Goal: Task Accomplishment & Management: Complete application form

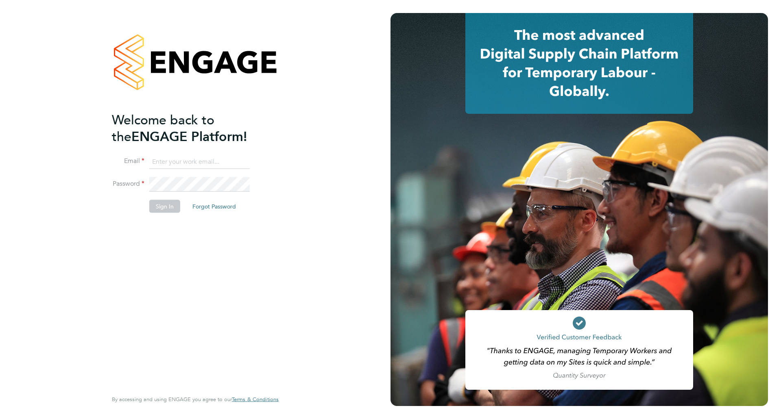
type input "Joanna.Jones@cpplc.com"
click at [162, 208] on button "Sign In" at bounding box center [164, 206] width 31 height 13
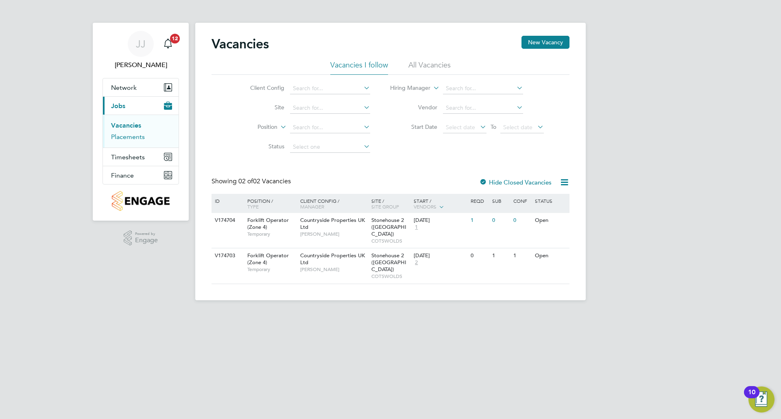
click at [131, 137] on link "Placements" at bounding box center [128, 137] width 34 height 8
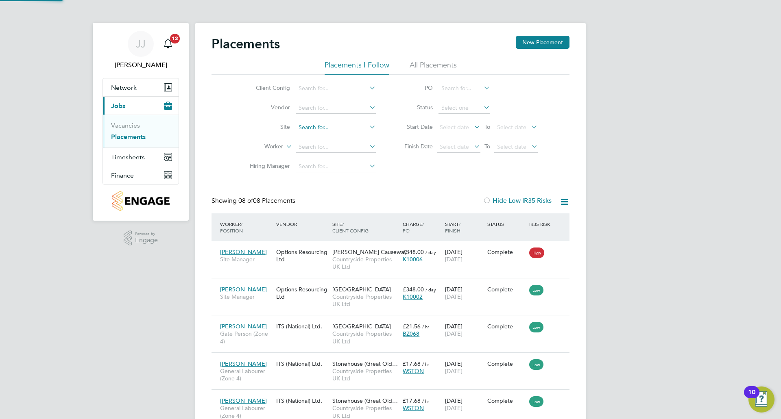
click at [351, 126] on input at bounding box center [336, 127] width 80 height 11
click at [350, 149] on li "Qued geley 2 ([GEOGRAPHIC_DATA])" at bounding box center [347, 149] width 104 height 11
type input "Quedgeley 2 ([GEOGRAPHIC_DATA])"
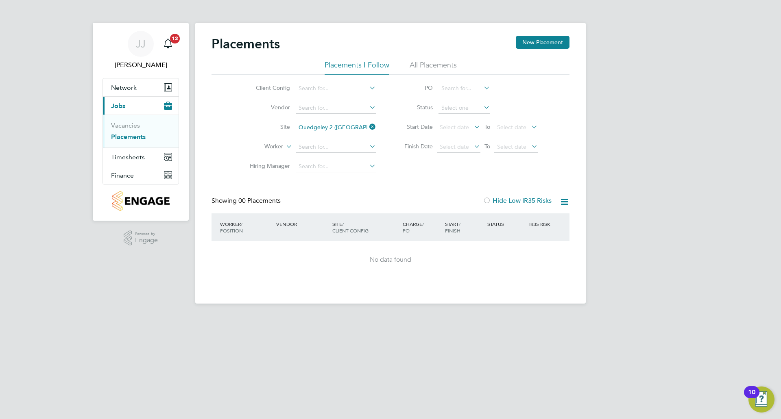
click at [439, 63] on li "All Placements" at bounding box center [433, 67] width 47 height 15
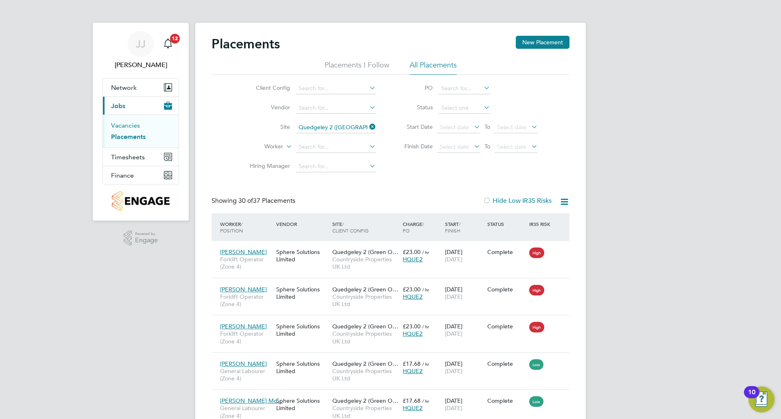
click at [124, 125] on link "Vacancies" at bounding box center [125, 126] width 29 height 8
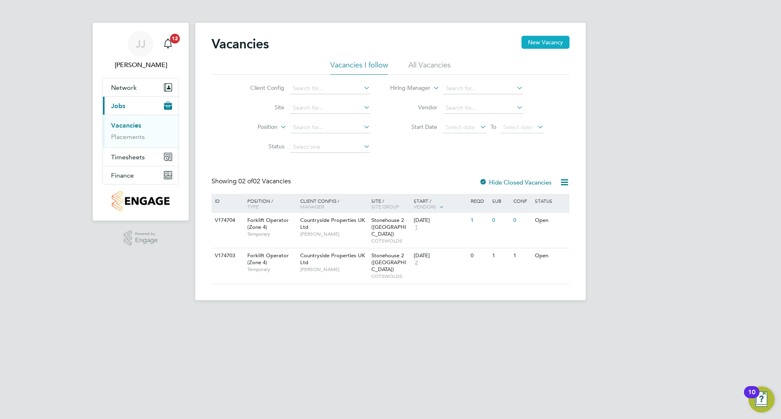
click at [544, 44] on button "New Vacancy" at bounding box center [545, 42] width 48 height 13
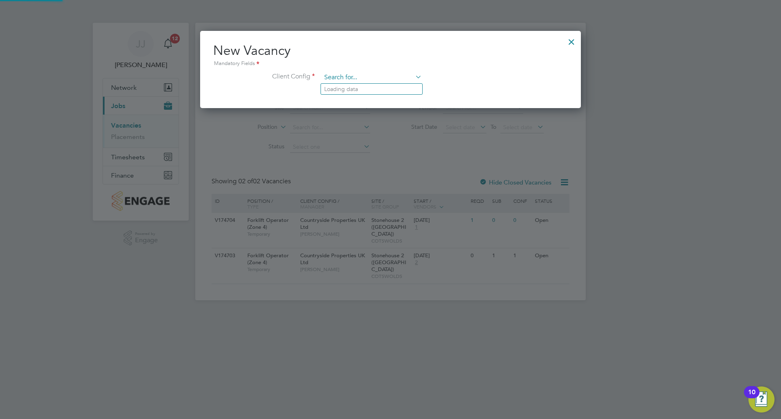
click at [397, 78] on input at bounding box center [371, 78] width 100 height 12
click at [401, 153] on li "Coun tryside Properties UK Ltd" at bounding box center [413, 155] width 184 height 11
type input "Countryside Properties UK Ltd"
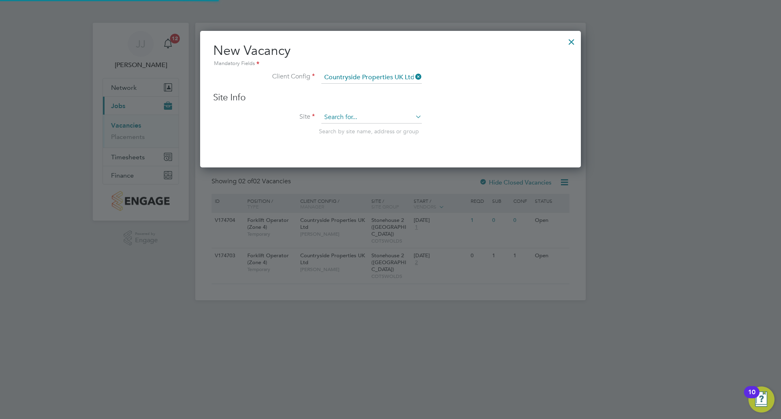
click at [364, 113] on input at bounding box center [371, 117] width 100 height 12
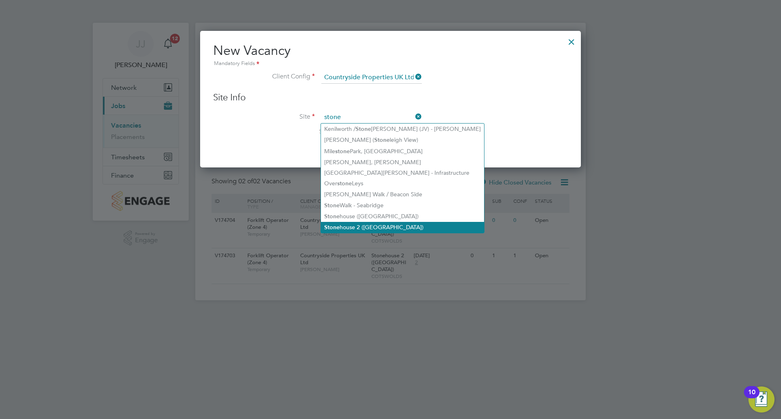
click at [382, 224] on li "Stone house 2 ([GEOGRAPHIC_DATA])" at bounding box center [402, 227] width 163 height 11
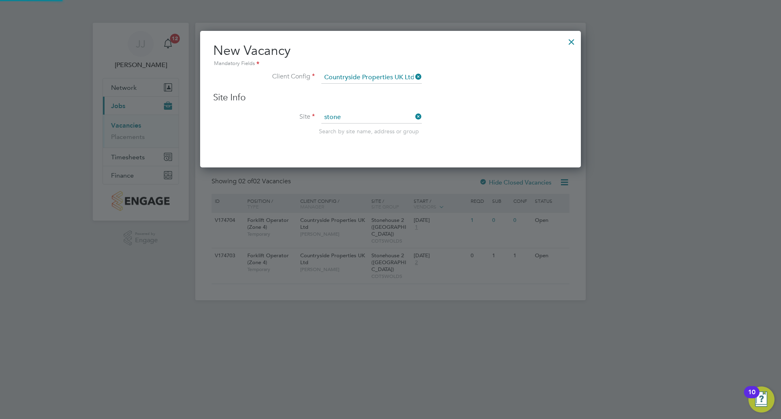
type input "Stonehouse 2 ([GEOGRAPHIC_DATA])"
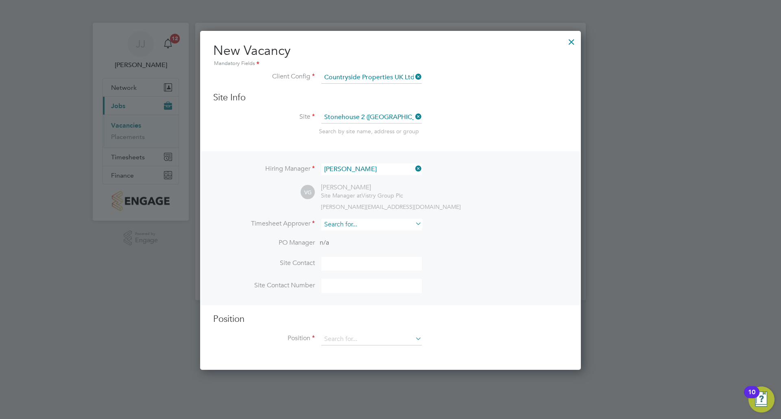
click at [394, 221] on input at bounding box center [371, 225] width 100 height 12
click at [378, 267] on li "[PERSON_NAME]" at bounding box center [371, 269] width 101 height 11
type input "[PERSON_NAME]"
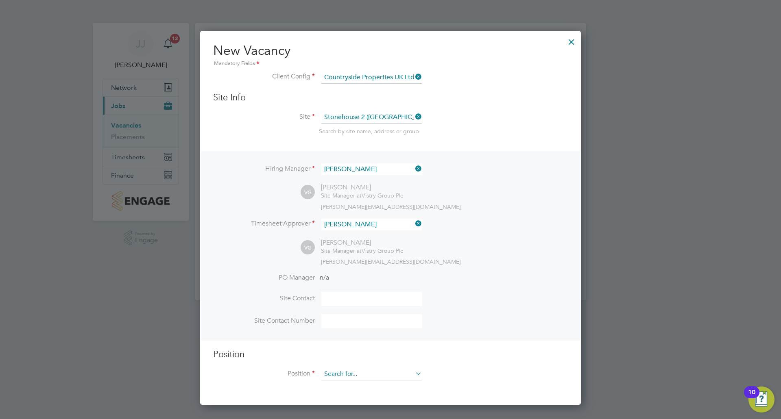
click at [367, 373] on input at bounding box center [371, 374] width 100 height 12
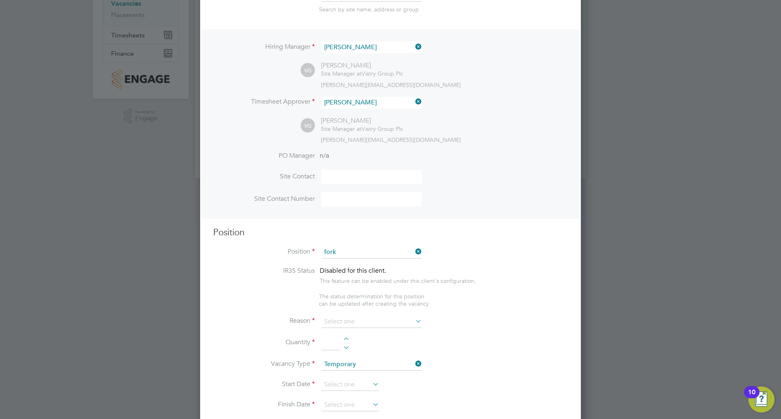
click at [369, 320] on li "Fork lift Operator (Zone 4)" at bounding box center [371, 320] width 101 height 11
type input "Forklift Operator (Zone 4)"
type textarea "Operate construction machinery and plant, including, but not limited to telesco…"
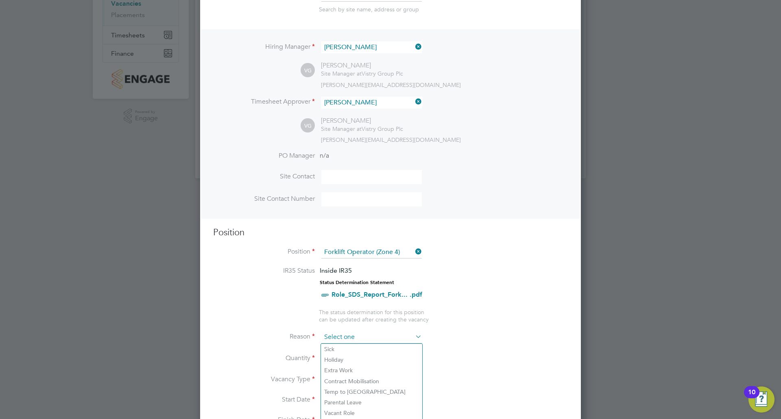
click at [371, 336] on input at bounding box center [371, 337] width 100 height 12
click at [363, 370] on li "Extra Work" at bounding box center [371, 370] width 101 height 11
type input "Extra Work"
click at [346, 355] on div at bounding box center [346, 356] width 7 height 6
type input "1"
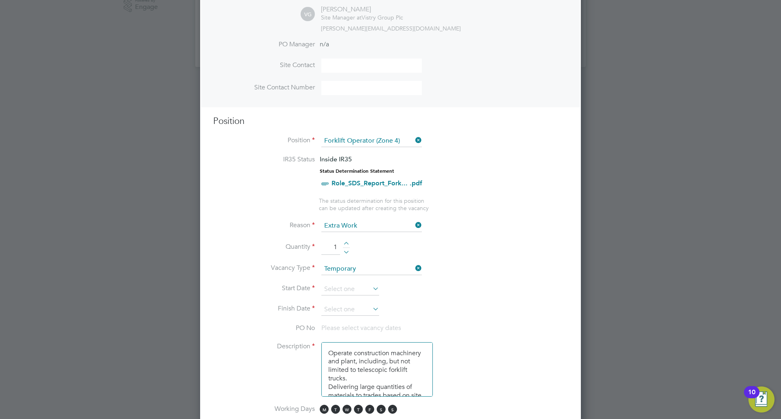
scroll to position [244, 0]
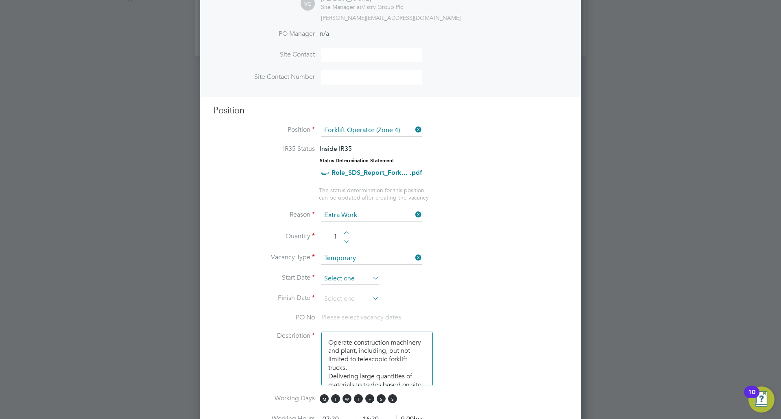
click at [367, 281] on input at bounding box center [350, 279] width 58 height 12
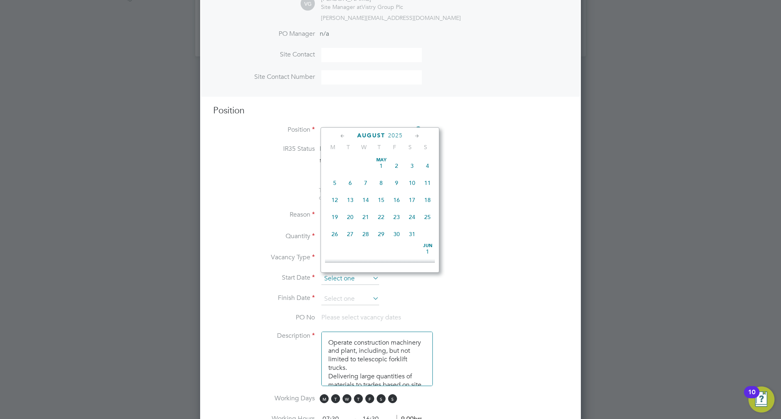
scroll to position [317, 0]
click at [415, 196] on span "30" at bounding box center [411, 191] width 15 height 15
type input "[DATE]"
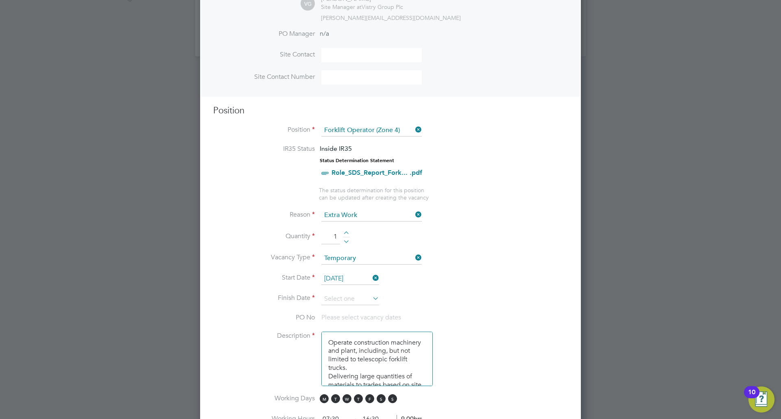
click at [371, 300] on icon at bounding box center [371, 298] width 0 height 11
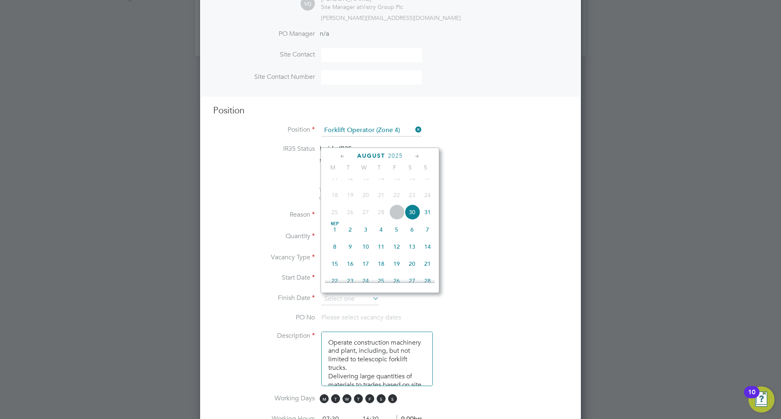
click at [409, 220] on span "30" at bounding box center [411, 212] width 15 height 15
type input "[DATE]"
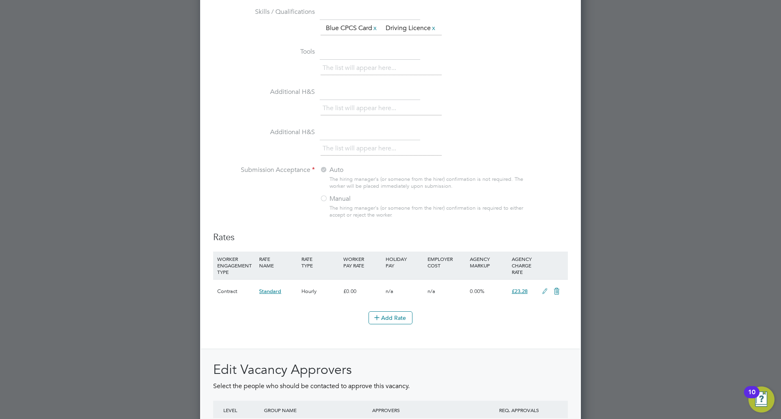
scroll to position [854, 0]
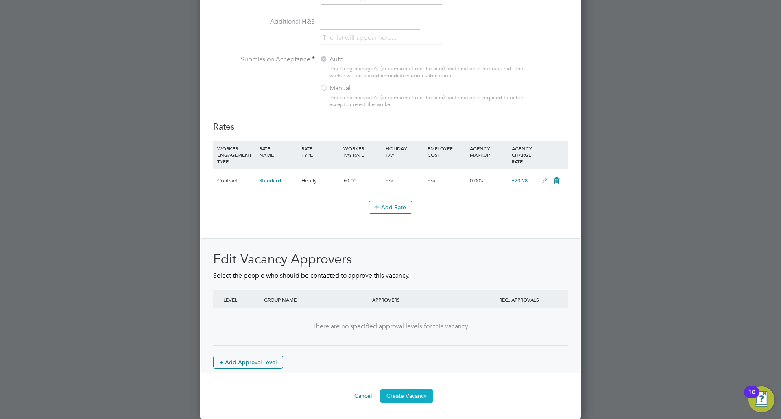
click at [419, 396] on button "Create Vacancy" at bounding box center [406, 396] width 53 height 13
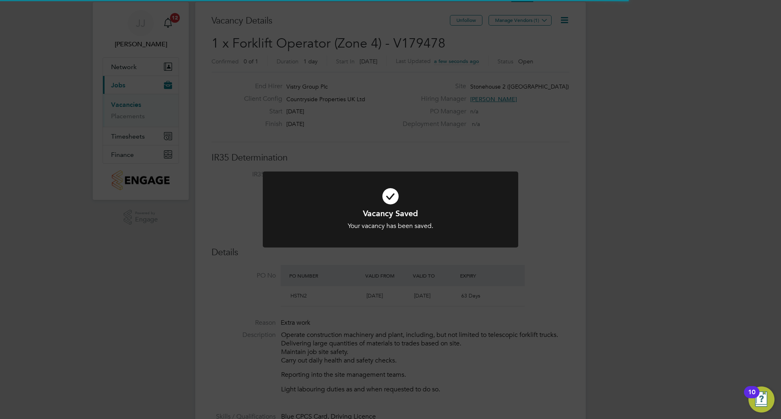
scroll to position [13, 161]
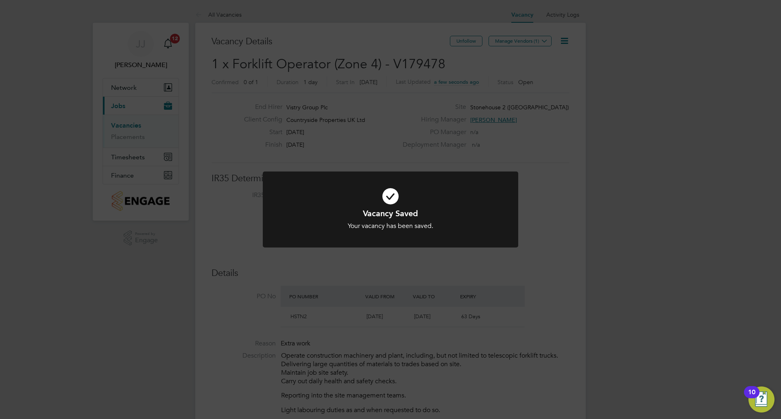
click at [547, 151] on div "Vacancy Saved Your vacancy has been saved. Cancel Okay" at bounding box center [390, 209] width 781 height 419
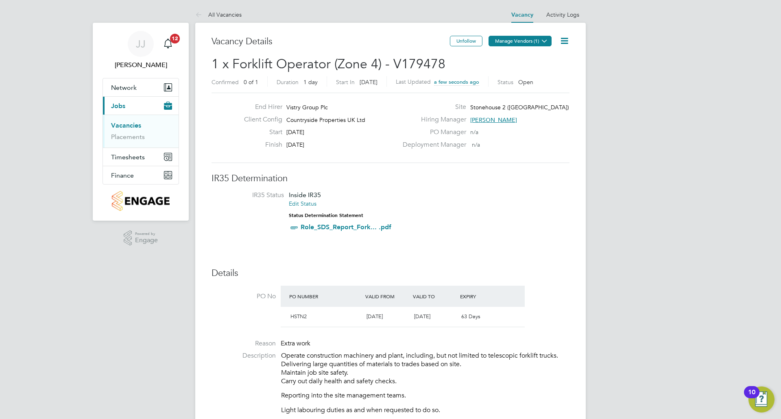
click at [523, 40] on button "Manage Vendors (1)" at bounding box center [519, 41] width 63 height 11
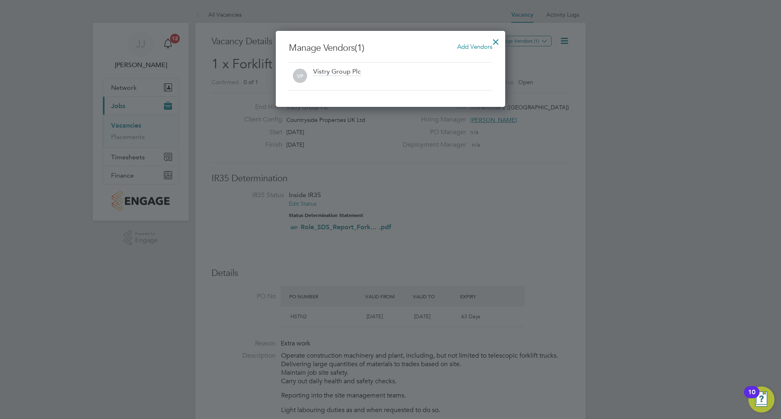
click at [478, 44] on span "Add Vendors" at bounding box center [474, 47] width 35 height 8
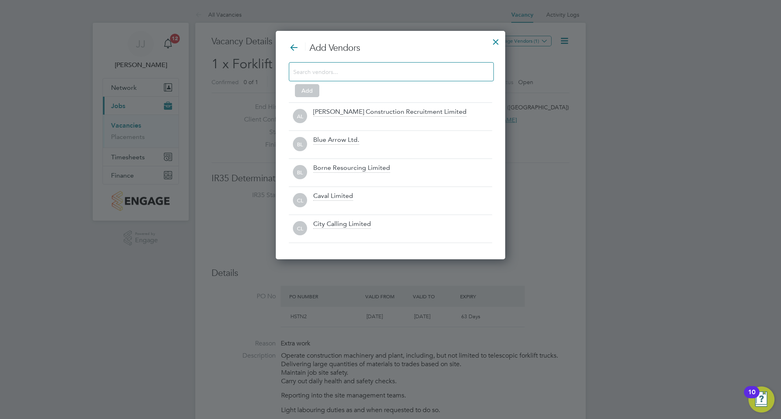
click at [351, 69] on input at bounding box center [384, 71] width 183 height 11
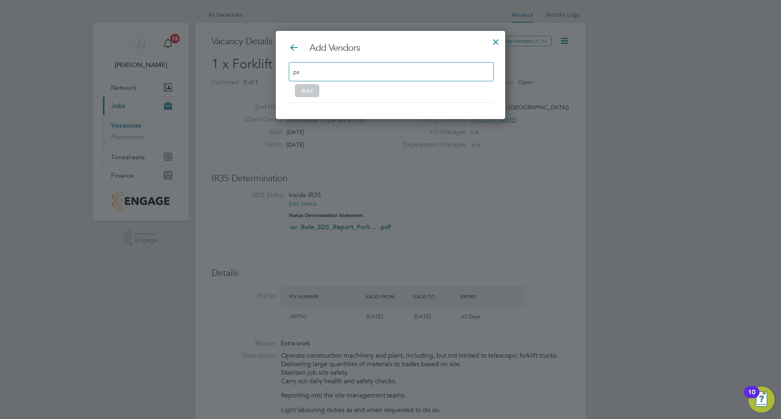
type input "p"
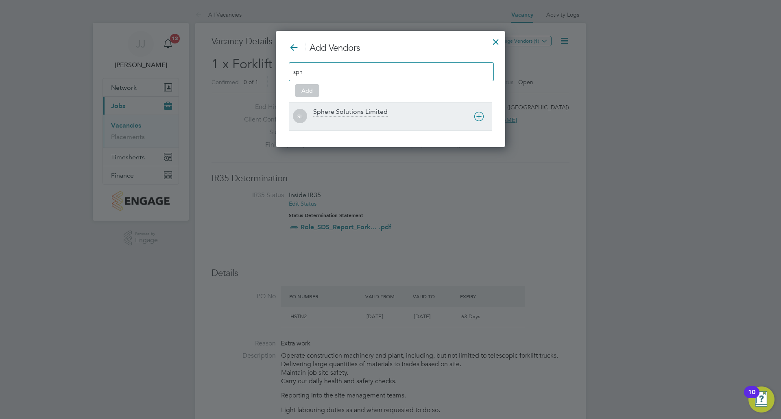
type input "sph"
click at [338, 109] on div "Sphere Solutions Limited" at bounding box center [350, 112] width 74 height 9
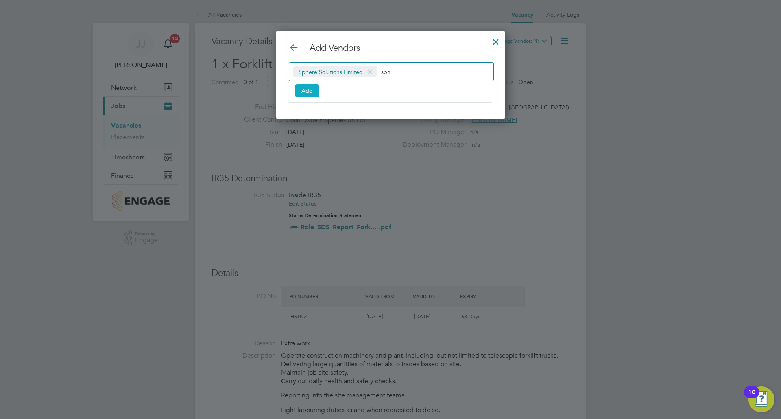
click at [309, 90] on button "Add" at bounding box center [307, 90] width 24 height 13
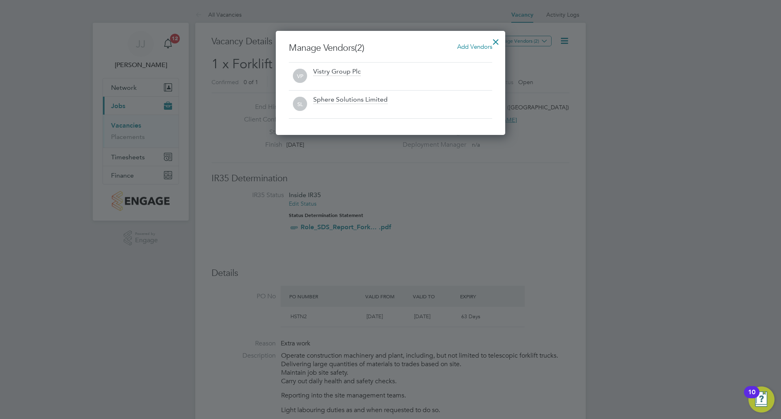
click at [495, 41] on div at bounding box center [495, 40] width 15 height 15
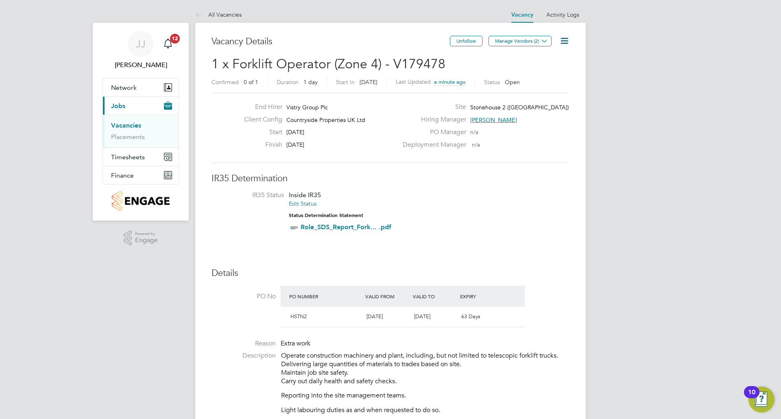
click at [563, 39] on icon at bounding box center [564, 41] width 10 height 10
click at [545, 58] on li "Edit Vacancy e" at bounding box center [544, 59] width 47 height 11
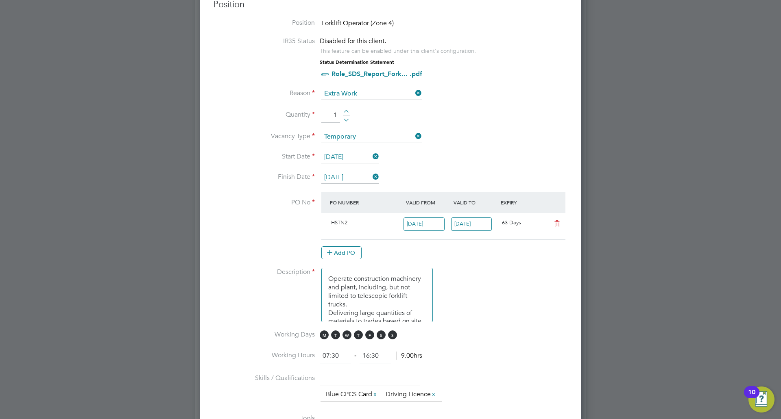
click at [357, 173] on input "[DATE]" at bounding box center [350, 178] width 58 height 12
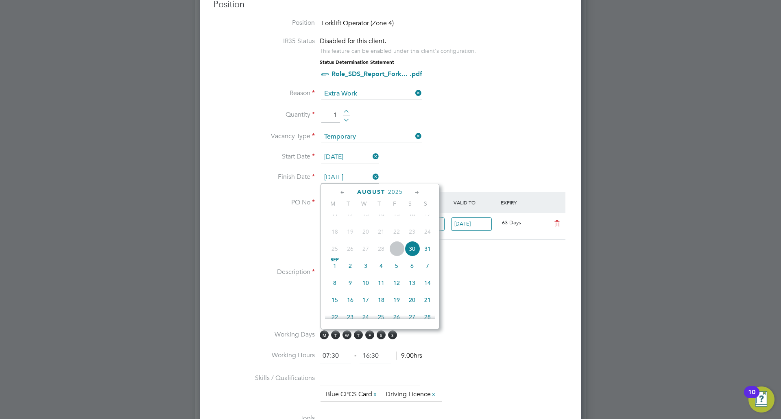
click at [429, 256] on span "31" at bounding box center [427, 248] width 15 height 15
type input "[DATE]"
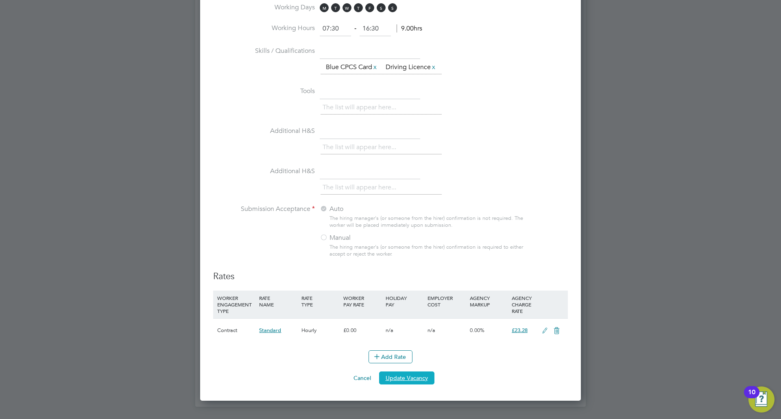
click at [418, 385] on button "Update Vacancy" at bounding box center [406, 378] width 55 height 13
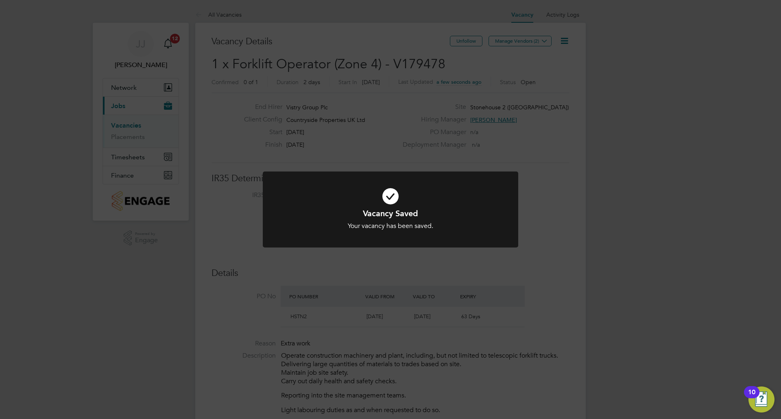
click at [515, 267] on div "Vacancy Saved Your vacancy has been saved. Cancel Okay" at bounding box center [390, 209] width 781 height 419
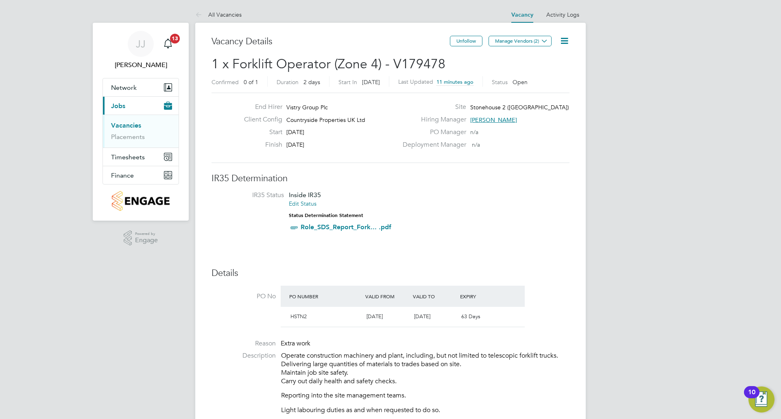
click at [126, 126] on link "Vacancies" at bounding box center [126, 126] width 30 height 8
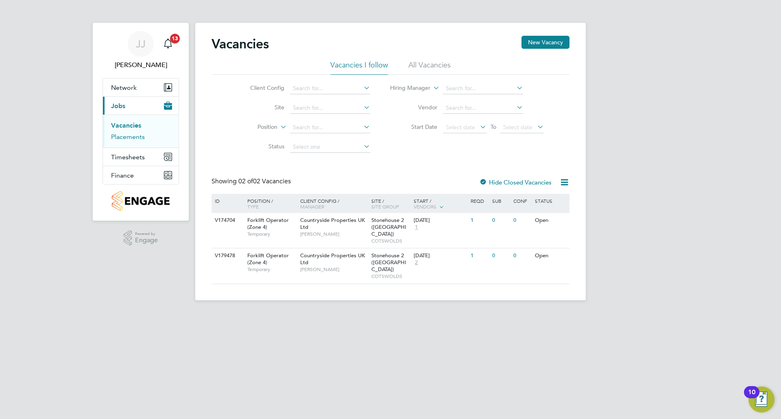
click at [139, 139] on link "Placements" at bounding box center [128, 137] width 34 height 8
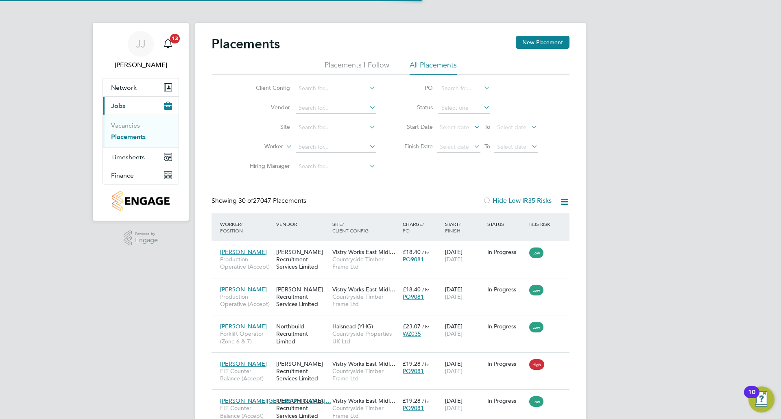
scroll to position [31, 71]
click at [373, 67] on li "Placements I Follow" at bounding box center [357, 67] width 65 height 15
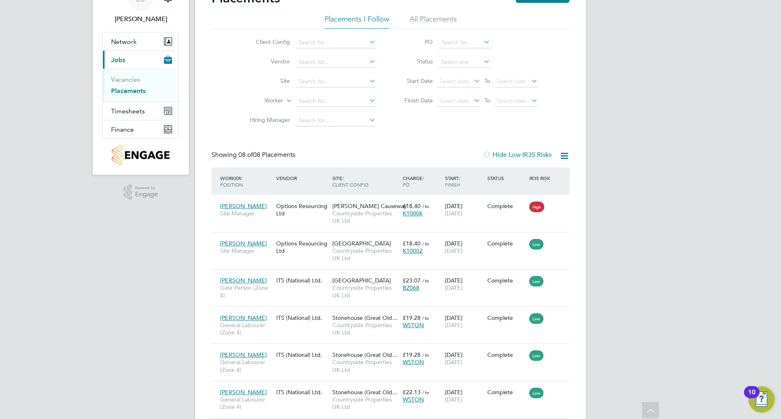
scroll to position [0, 0]
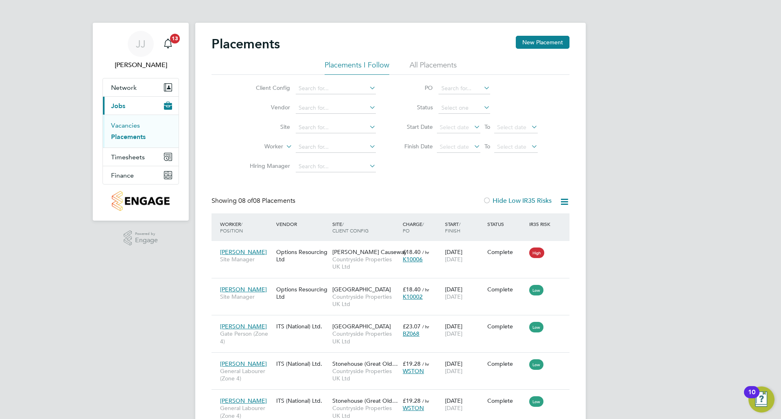
click at [136, 126] on link "Vacancies" at bounding box center [125, 126] width 29 height 8
